Goal: Find specific page/section: Find specific page/section

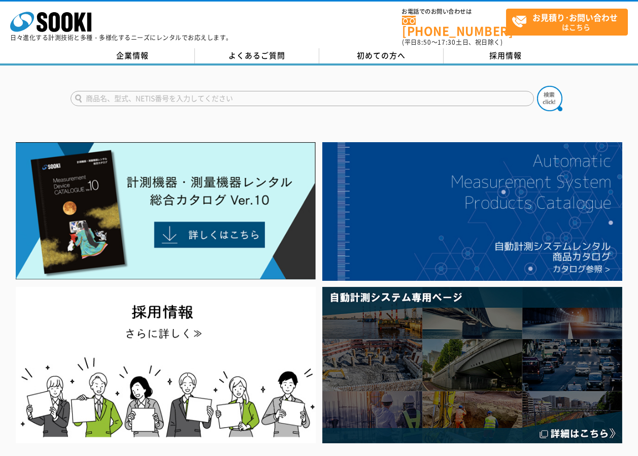
click at [200, 93] on input "text" at bounding box center [303, 98] width 464 height 15
click at [149, 92] on input "text" at bounding box center [303, 98] width 464 height 15
type input "RT-100A-R"
click at [551, 95] on img at bounding box center [549, 98] width 25 height 25
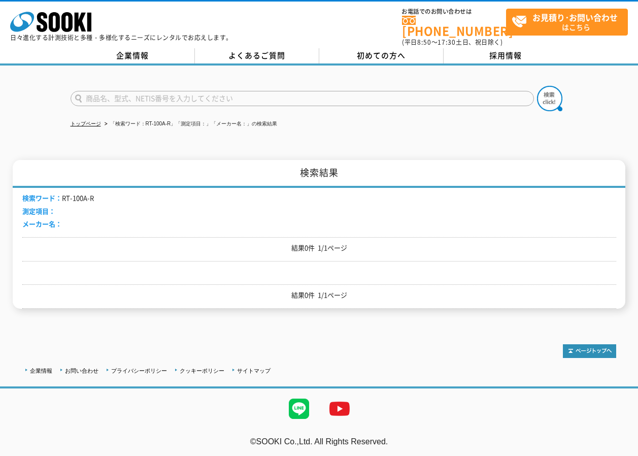
click at [178, 92] on input "text" at bounding box center [303, 98] width 464 height 15
type input "Pat2-006"
click at [542, 86] on img at bounding box center [549, 98] width 25 height 25
click at [145, 91] on input "text" at bounding box center [303, 98] width 464 height 15
type input "100V回転灯"
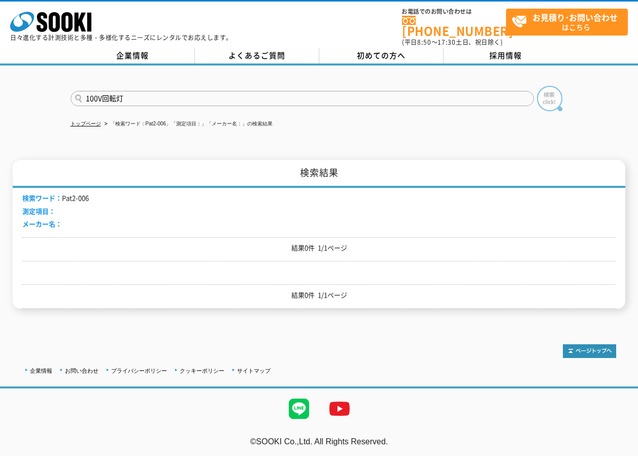
click at [551, 89] on img at bounding box center [549, 98] width 25 height 25
click at [550, 88] on img at bounding box center [549, 98] width 25 height 25
